Goal: Find specific page/section: Find specific page/section

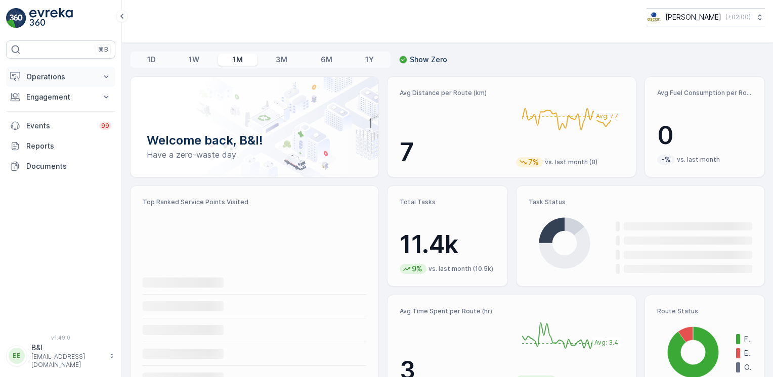
click at [78, 80] on p "Operations" at bounding box center [60, 77] width 69 height 10
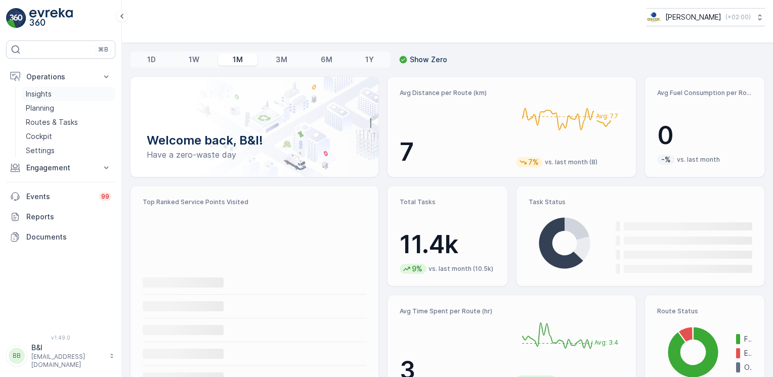
click at [74, 95] on link "Insights" at bounding box center [69, 94] width 94 height 14
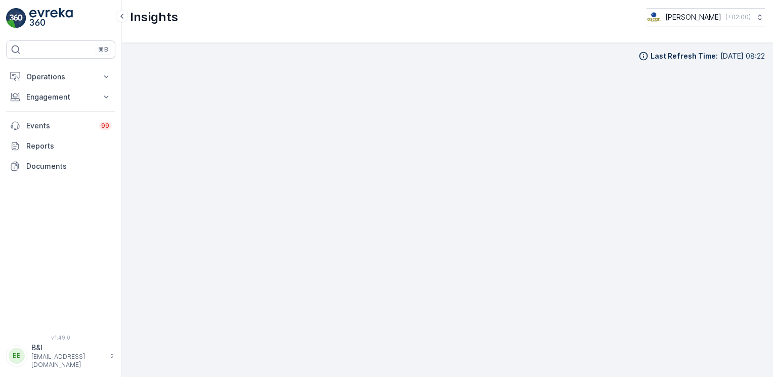
scroll to position [8, 0]
click at [49, 94] on p "Engagement" at bounding box center [60, 97] width 69 height 10
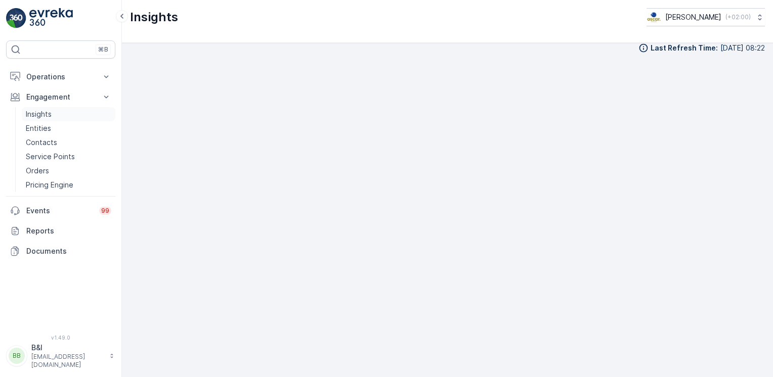
click at [49, 109] on p "Insights" at bounding box center [39, 114] width 26 height 10
click at [70, 70] on button "Operations" at bounding box center [60, 77] width 109 height 20
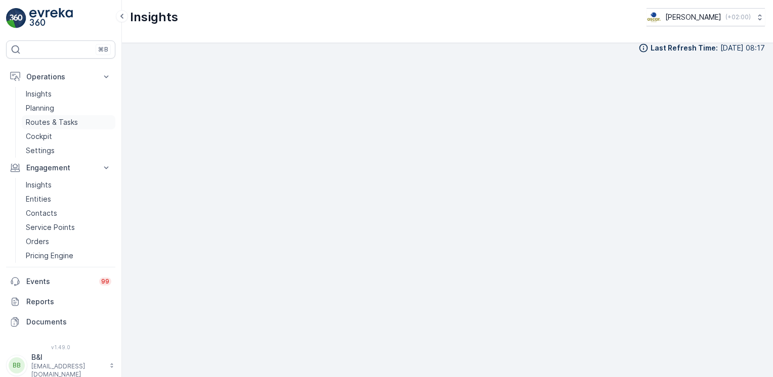
click at [45, 119] on p "Routes & Tasks" at bounding box center [52, 122] width 52 height 10
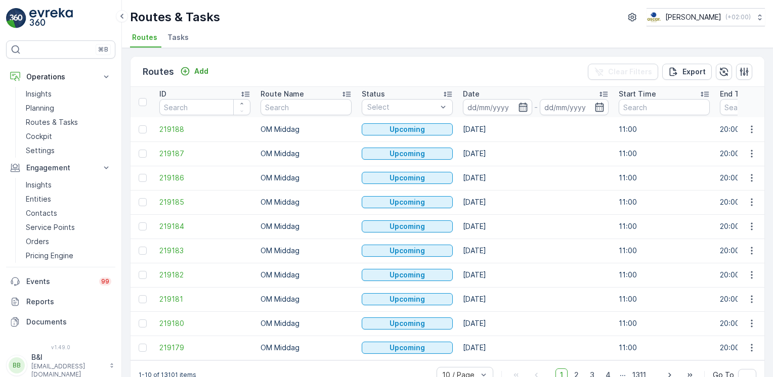
click at [178, 40] on span "Tasks" at bounding box center [177, 37] width 21 height 10
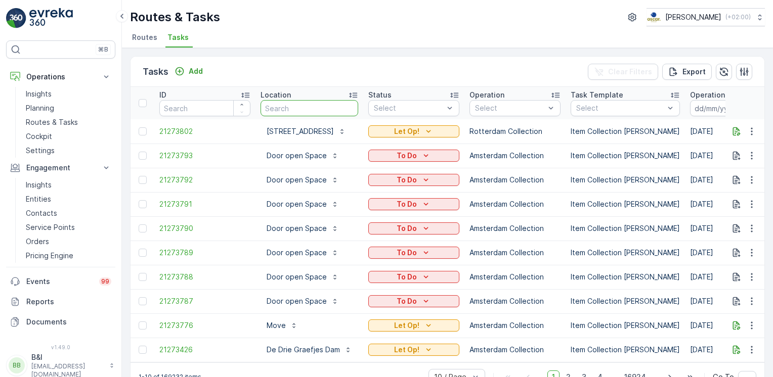
click at [292, 109] on input "text" at bounding box center [310, 108] width 98 height 16
type input "foto"
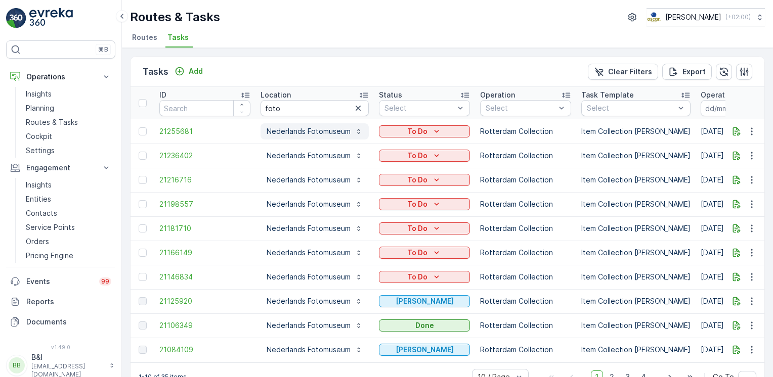
click at [291, 130] on p "Nederlands Fotomuseum" at bounding box center [309, 131] width 84 height 10
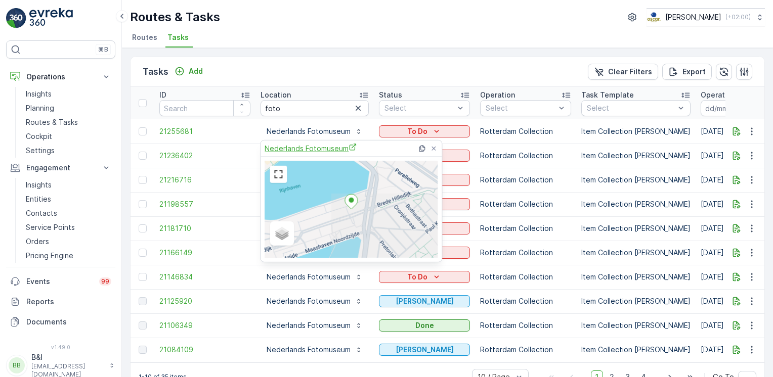
click at [328, 150] on span "Nederlands Fotomuseum" at bounding box center [311, 148] width 92 height 11
